Goal: Book appointment/travel/reservation

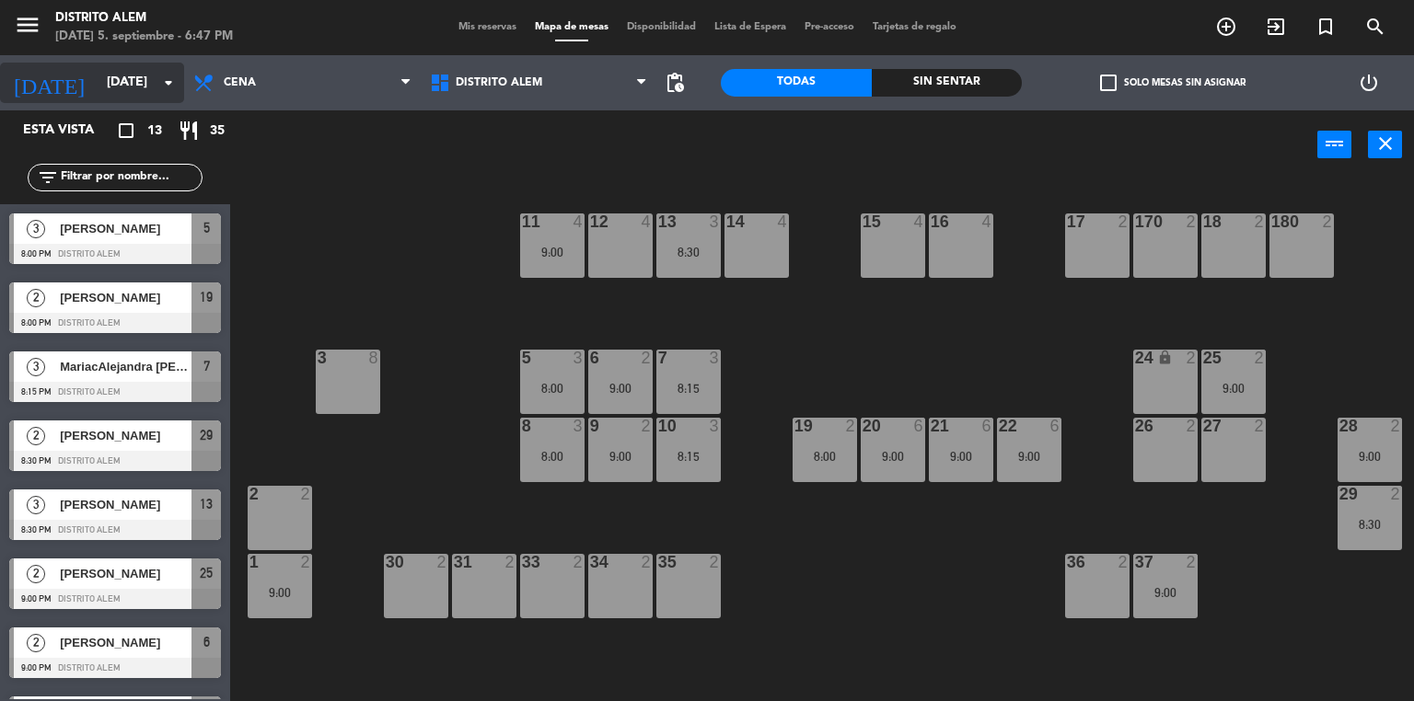
click at [119, 77] on input "[DATE]" at bounding box center [185, 82] width 175 height 33
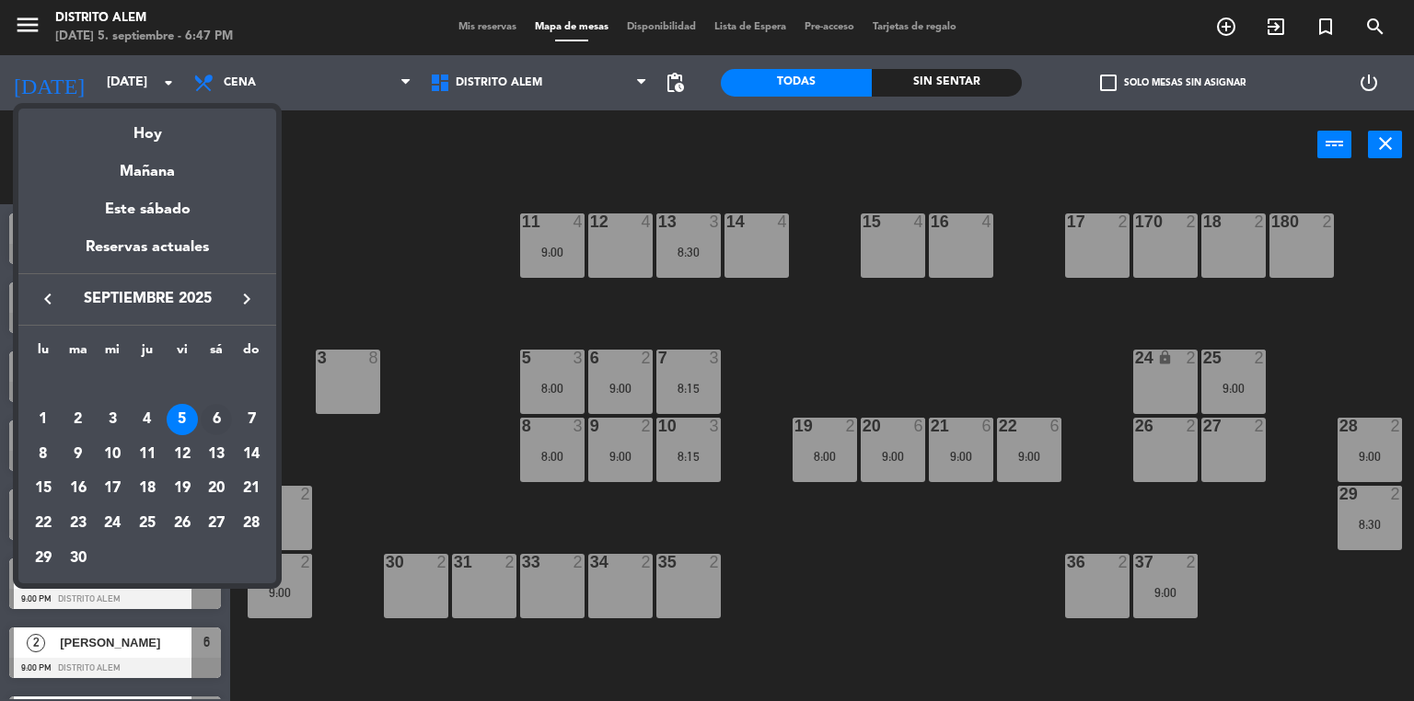
click at [214, 422] on div "6" at bounding box center [216, 419] width 31 height 31
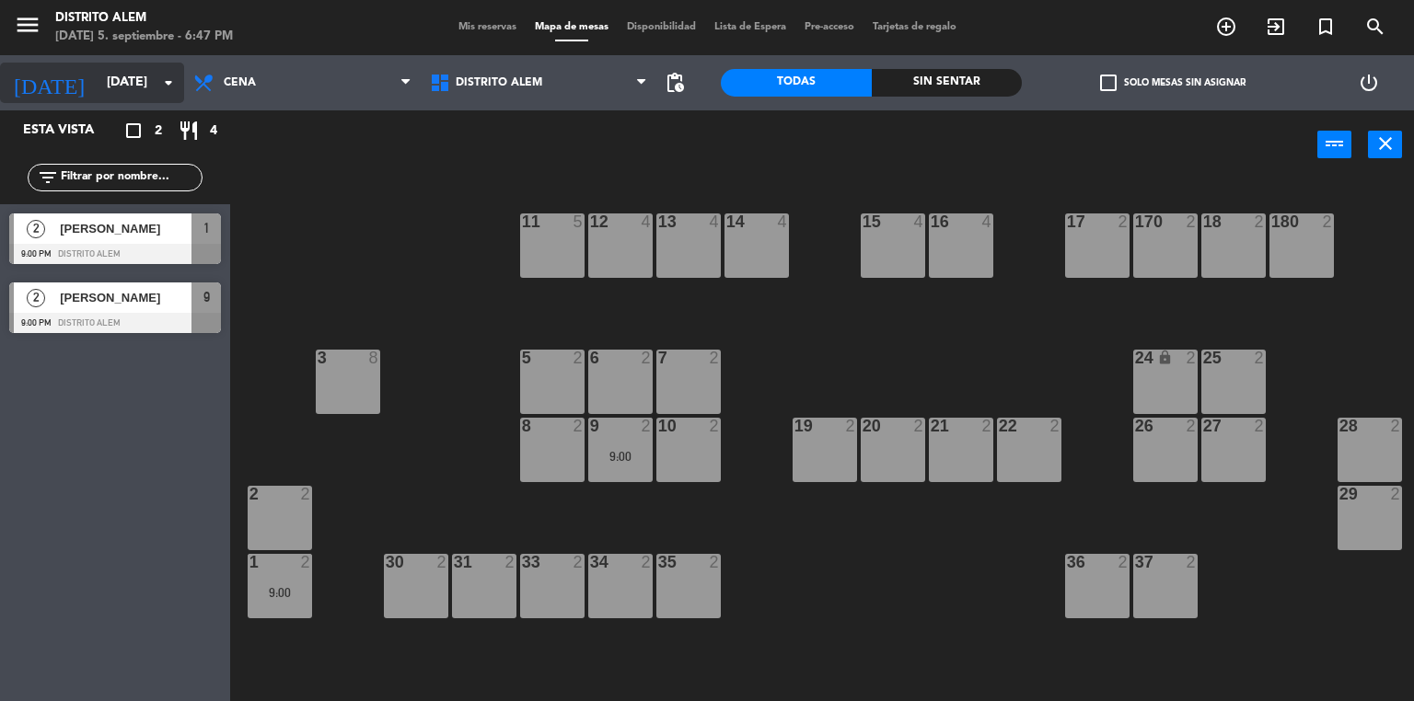
click at [109, 88] on input "[DATE]" at bounding box center [185, 82] width 175 height 33
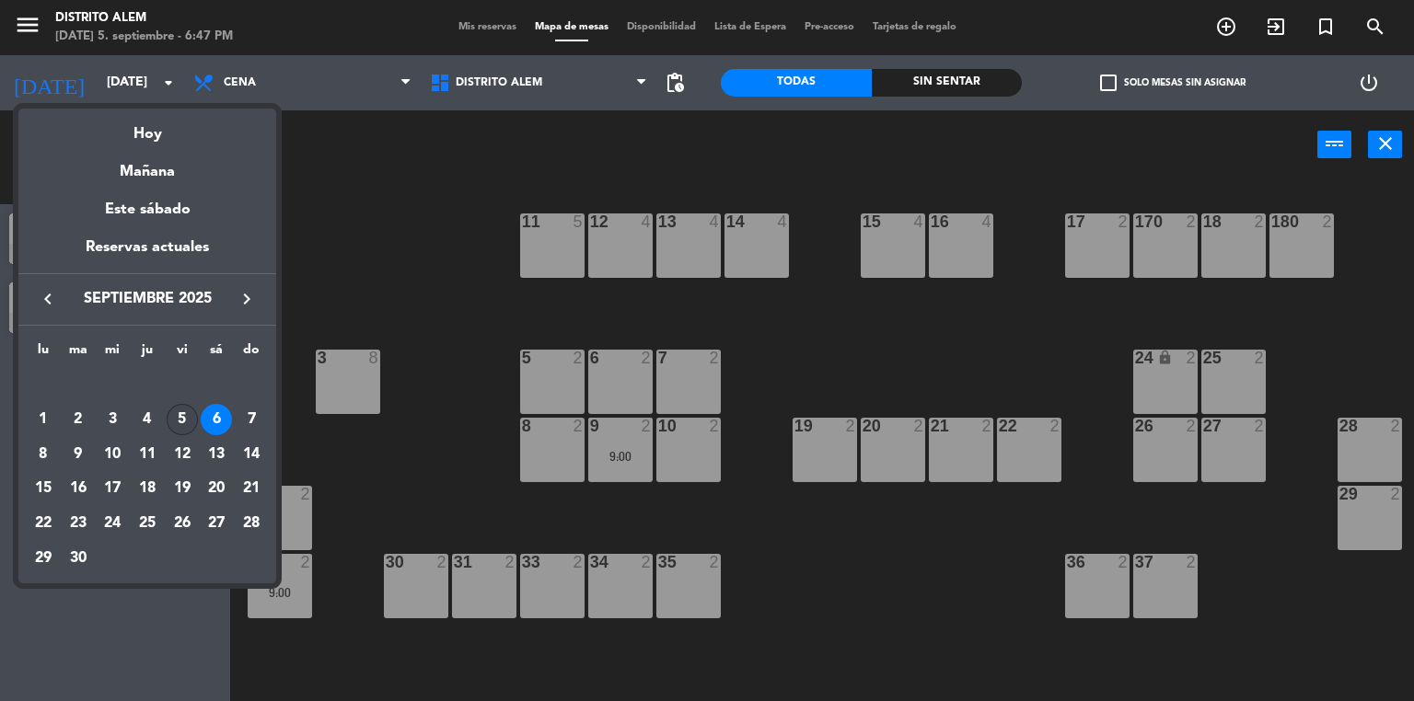
click at [177, 410] on div "5" at bounding box center [182, 419] width 31 height 31
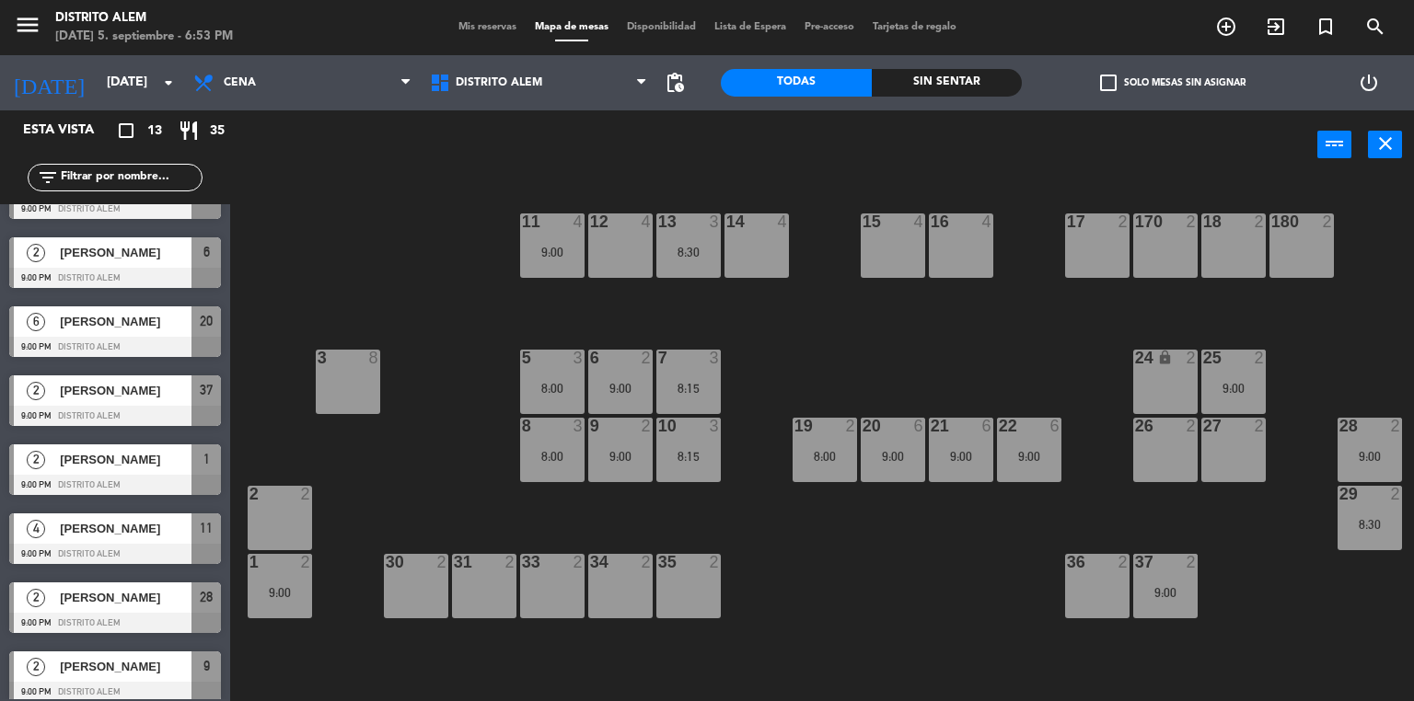
scroll to position [401, 0]
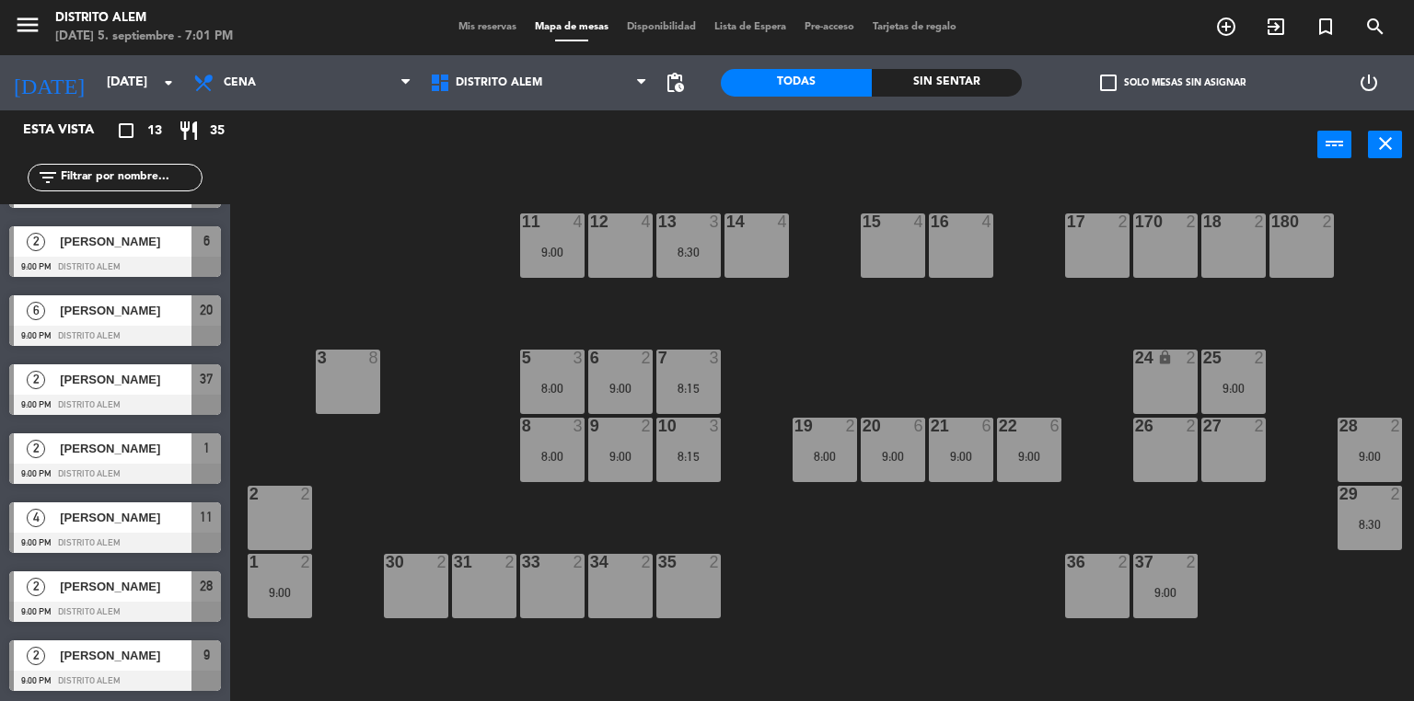
click at [70, 107] on div "[DATE] [DATE] arrow_drop_down" at bounding box center [92, 82] width 184 height 55
click at [98, 80] on input "[DATE]" at bounding box center [185, 82] width 175 height 33
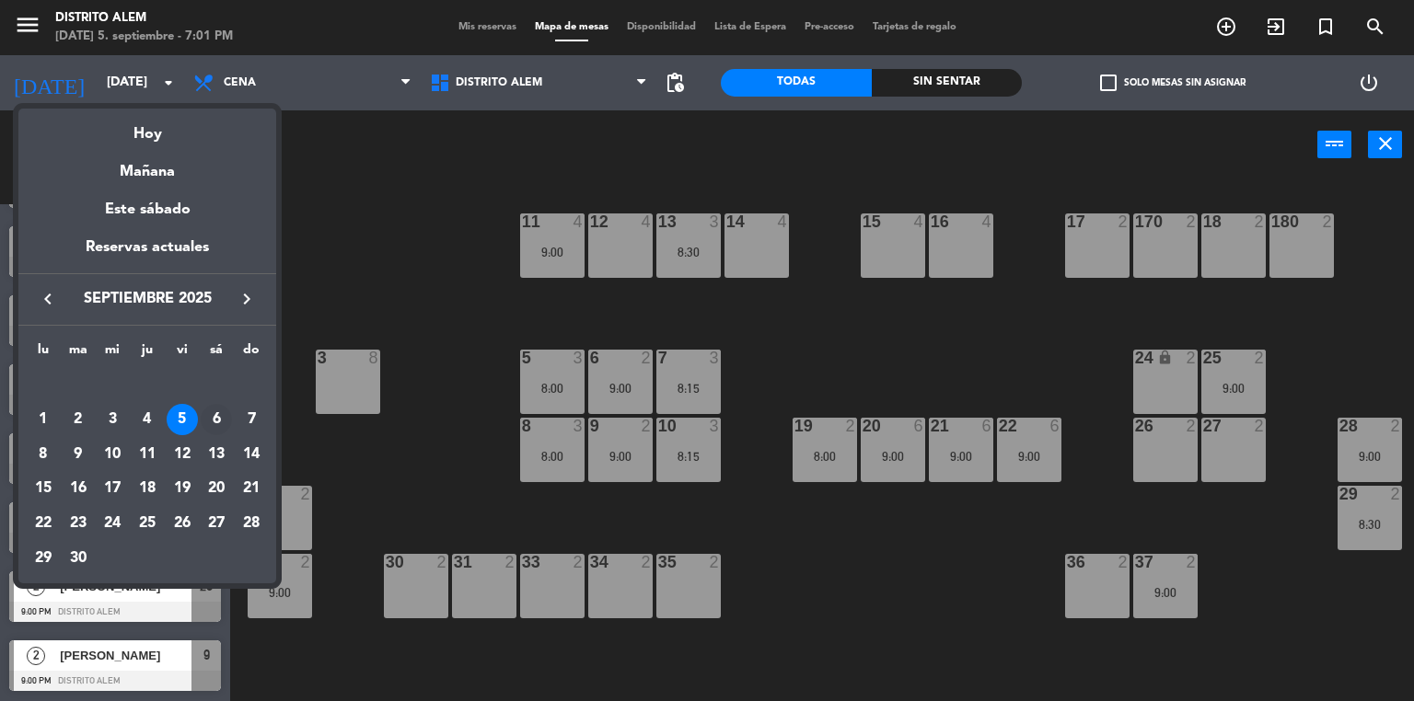
click at [217, 411] on div "6" at bounding box center [216, 419] width 31 height 31
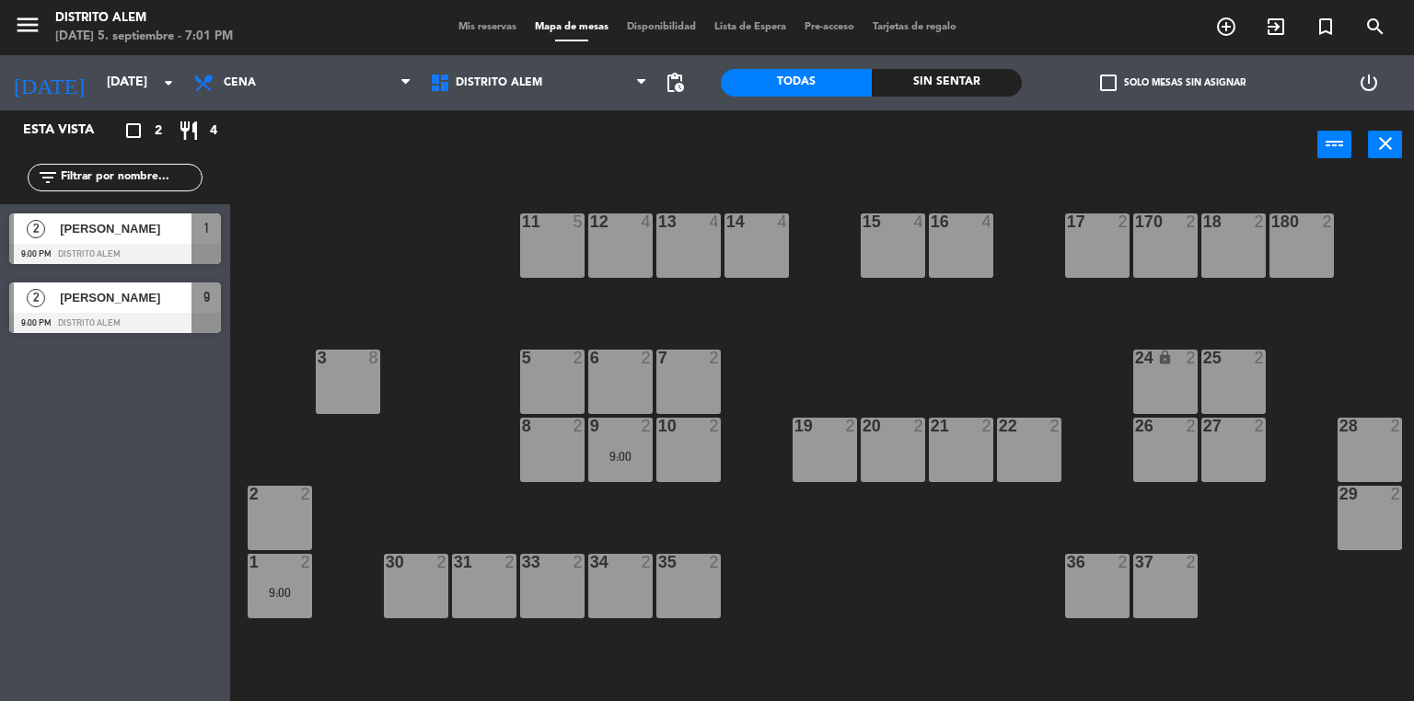
scroll to position [0, 0]
click at [98, 85] on input "[DATE]" at bounding box center [185, 82] width 175 height 33
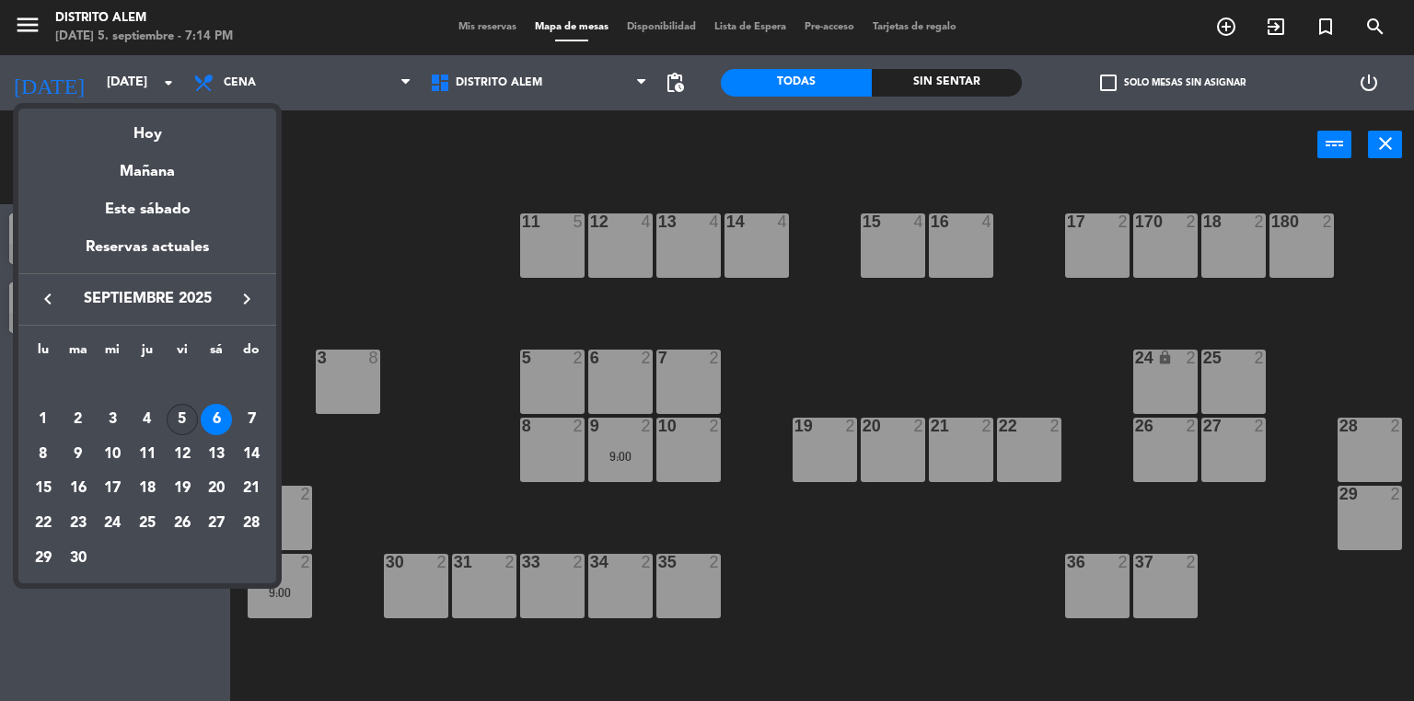
click at [180, 416] on div "5" at bounding box center [182, 419] width 31 height 31
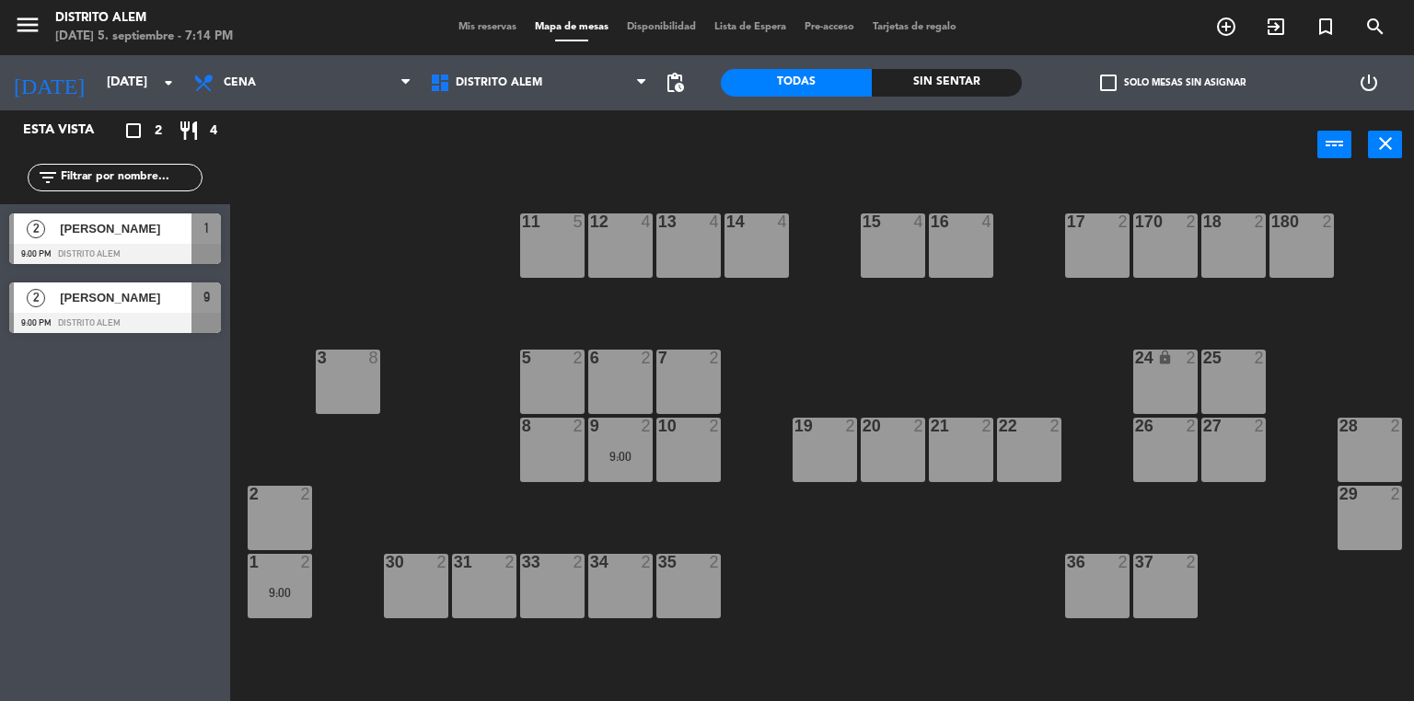
type input "[DATE]"
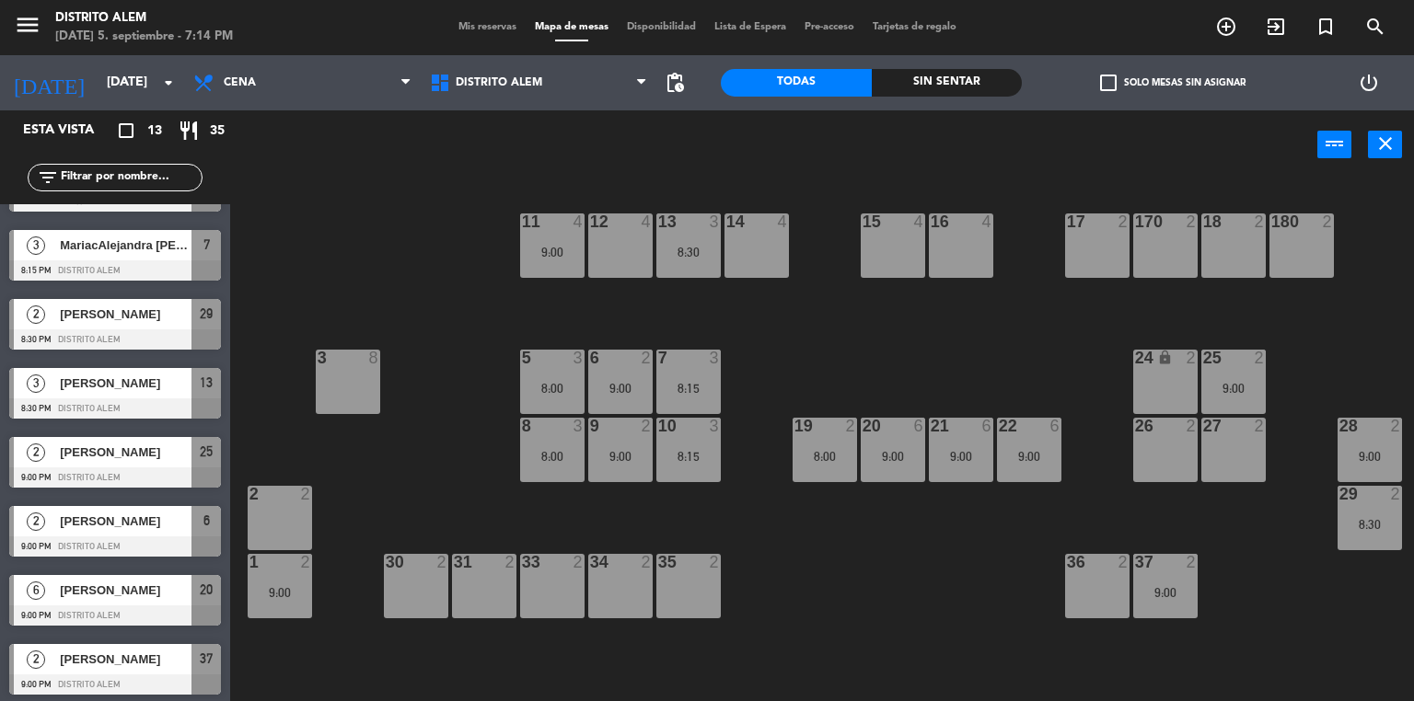
scroll to position [147, 0]
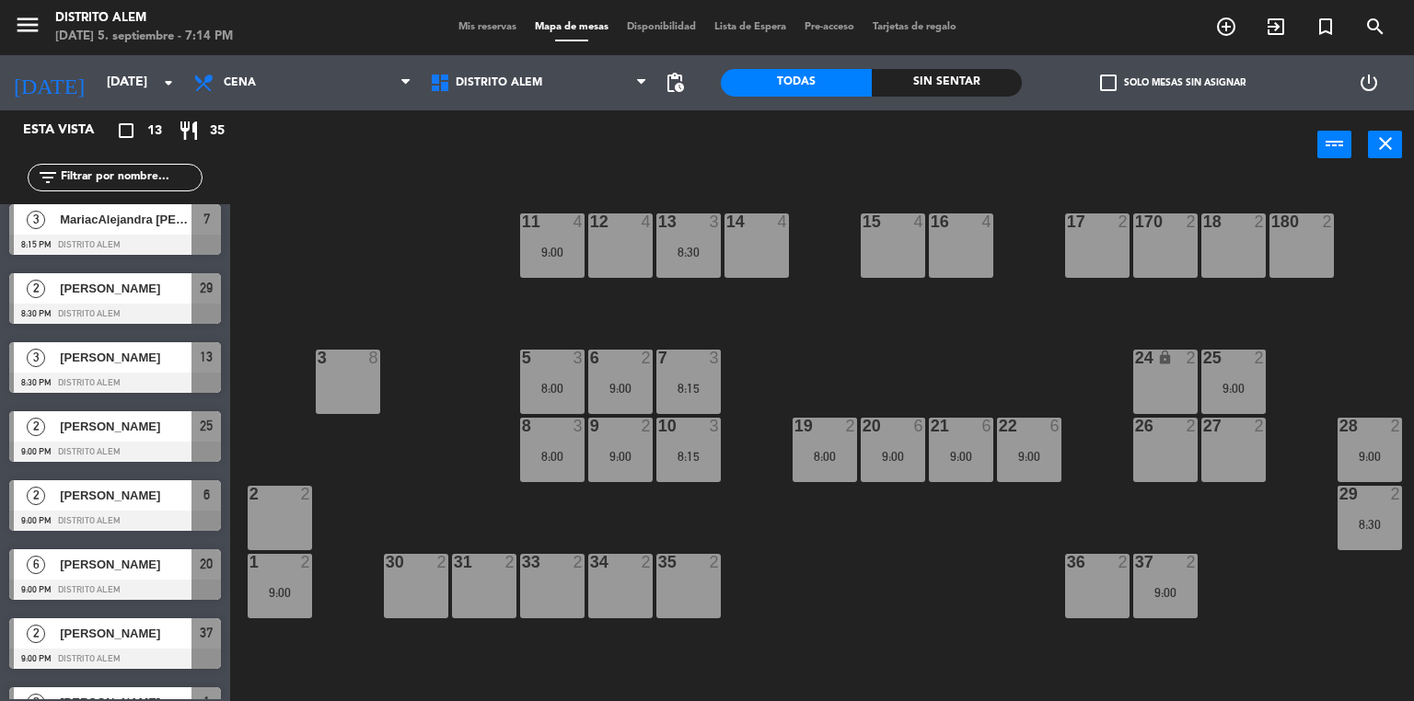
click at [118, 564] on div "6 [PERSON_NAME] 9:00 PM [GEOGRAPHIC_DATA] 20" at bounding box center [115, 574] width 230 height 69
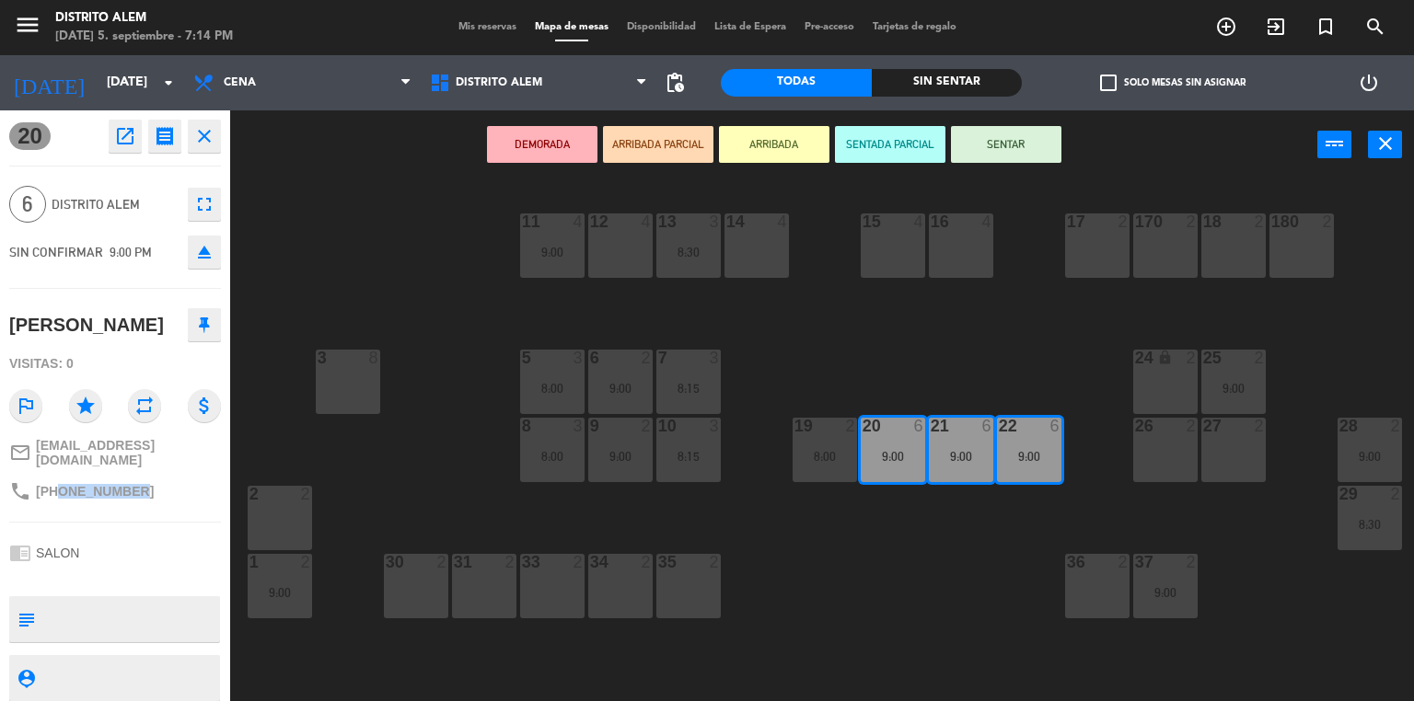
drag, startPoint x: 119, startPoint y: 495, endPoint x: 60, endPoint y: 494, distance: 58.9
click at [60, 494] on div "phone [PHONE_NUMBER]" at bounding box center [115, 491] width 212 height 35
